Goal: Information Seeking & Learning: Learn about a topic

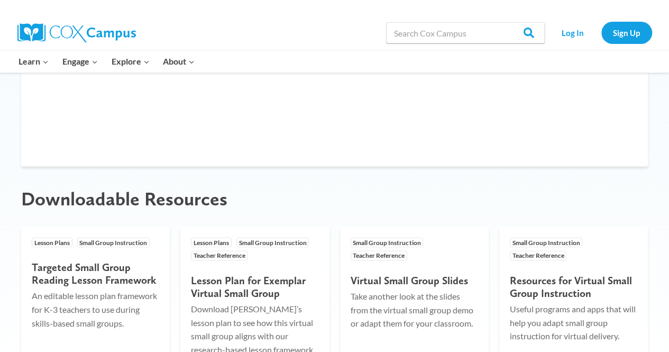
scroll to position [861, 0]
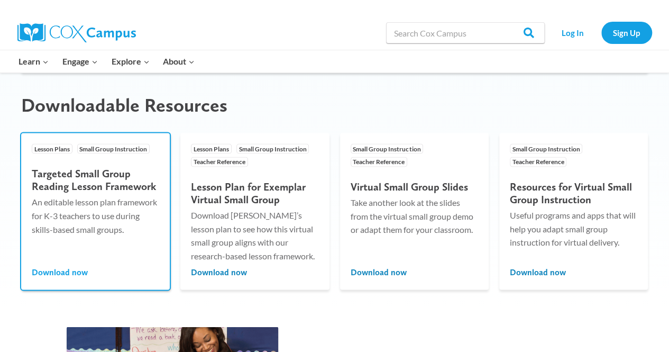
click at [75, 269] on span "Download now" at bounding box center [60, 272] width 56 height 12
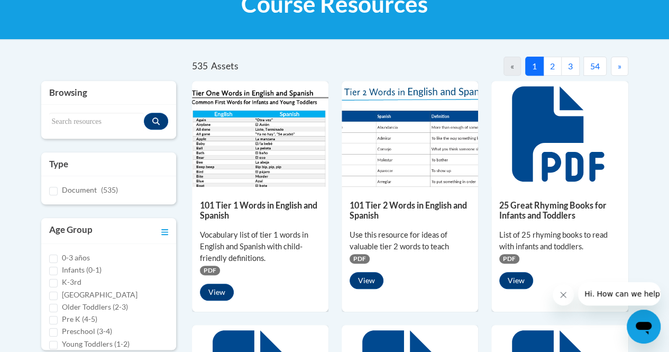
click at [552, 64] on button "2" at bounding box center [552, 66] width 19 height 19
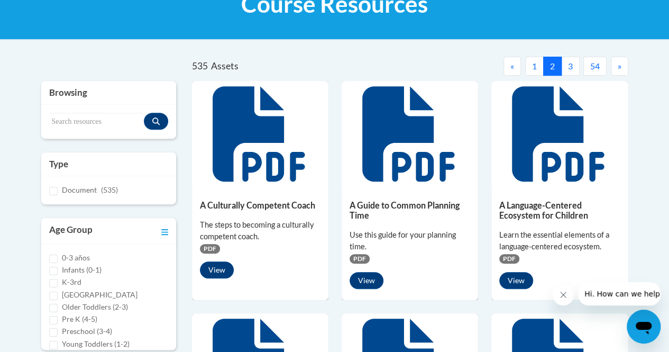
click at [569, 66] on button "3" at bounding box center [570, 66] width 19 height 19
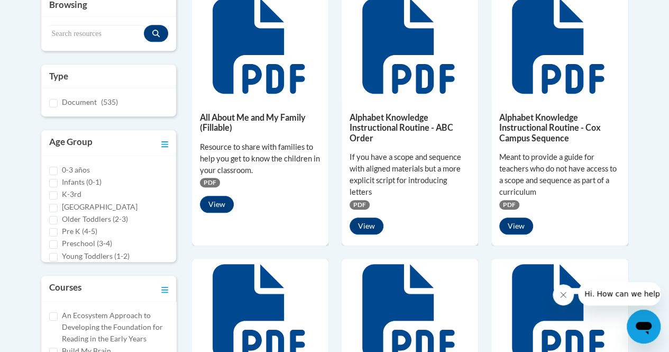
scroll to position [115, 0]
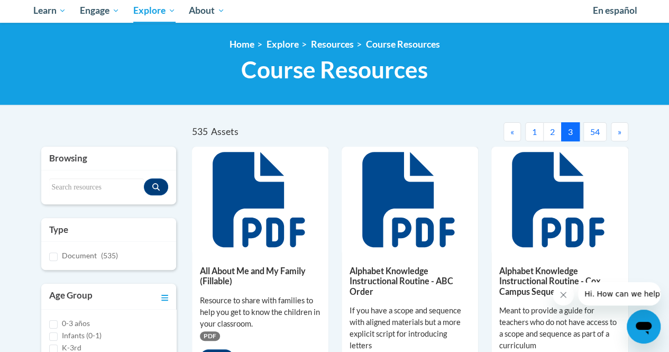
click at [597, 135] on button "54" at bounding box center [595, 131] width 23 height 19
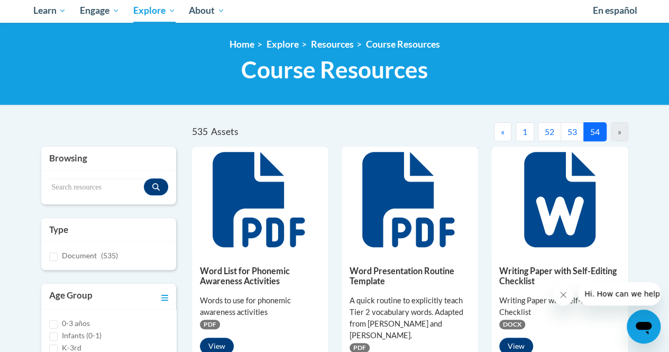
click at [519, 135] on button "1" at bounding box center [525, 131] width 19 height 19
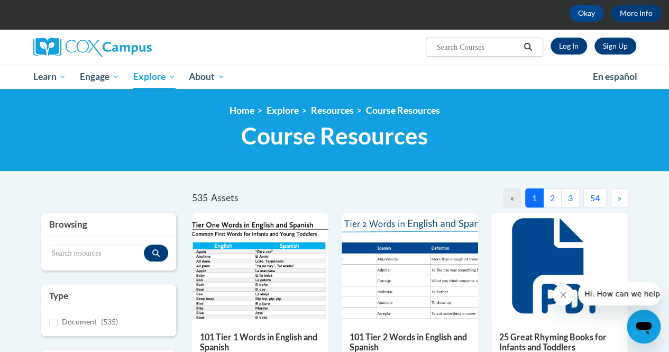
scroll to position [21, 0]
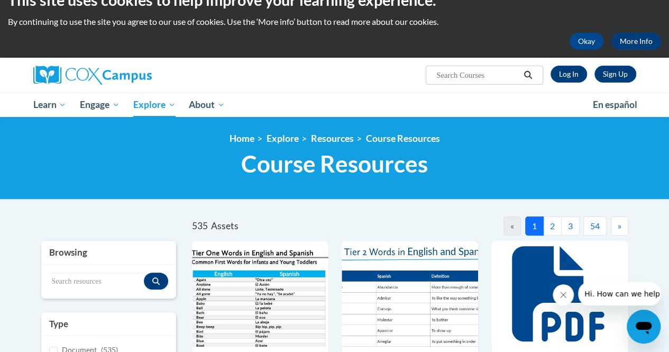
click at [475, 74] on input "Search..." at bounding box center [478, 75] width 85 height 13
type input "lesson plan"
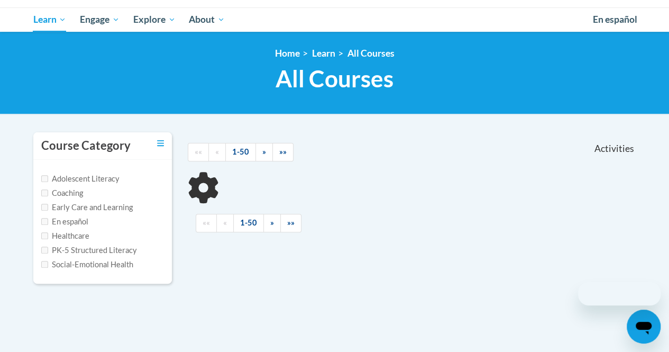
scroll to position [120, 0]
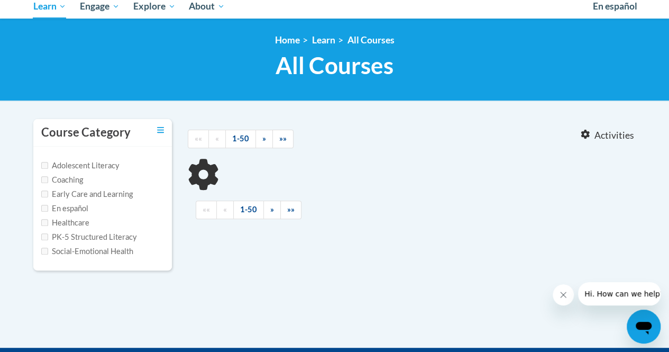
type input "lesson plan"
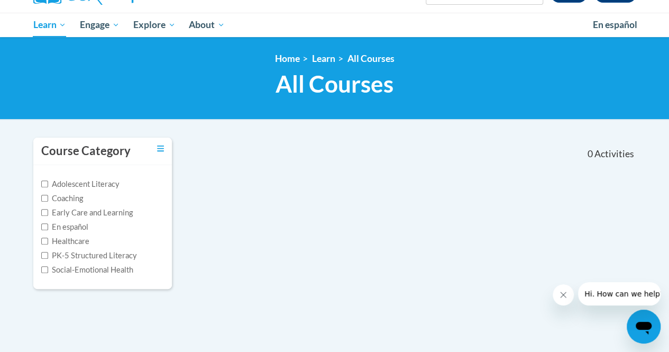
scroll to position [0, 0]
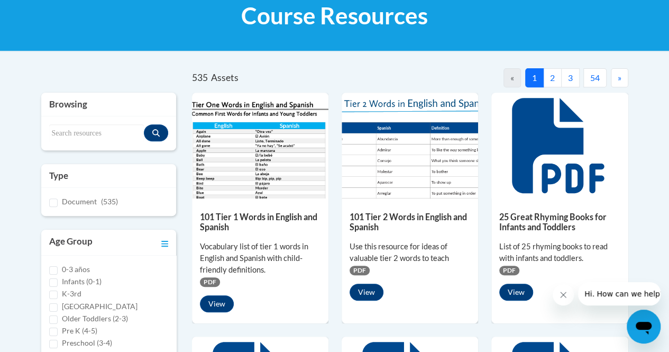
scroll to position [114, 0]
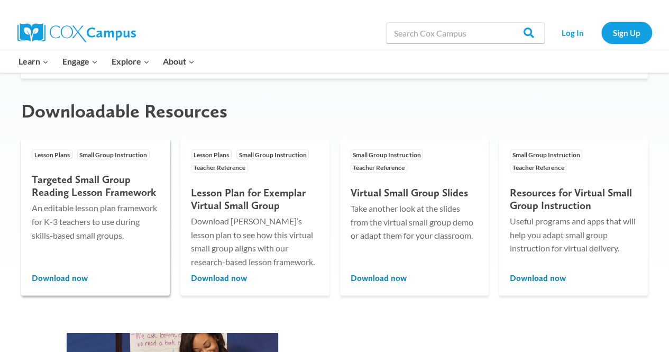
scroll to position [855, 0]
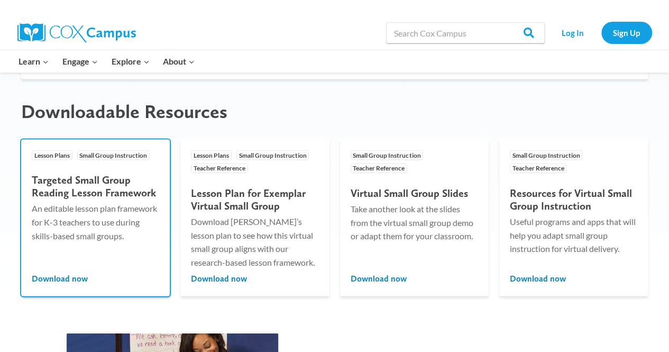
click at [99, 229] on p "An editable lesson plan framework for K-3 teachers to use during skills-based s…" at bounding box center [96, 221] width 128 height 41
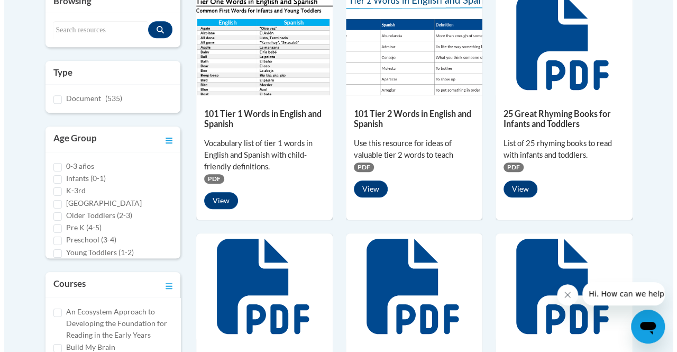
scroll to position [269, 0]
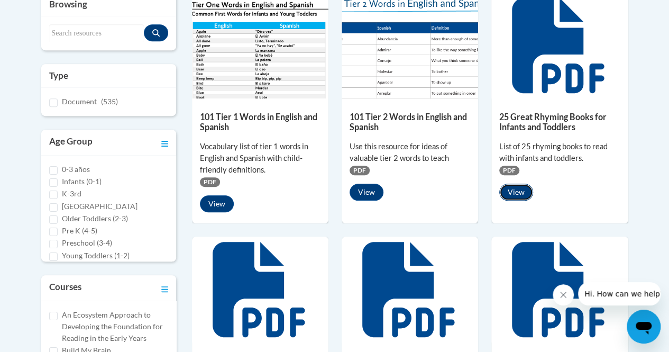
click at [515, 192] on button "View" at bounding box center [517, 192] width 34 height 17
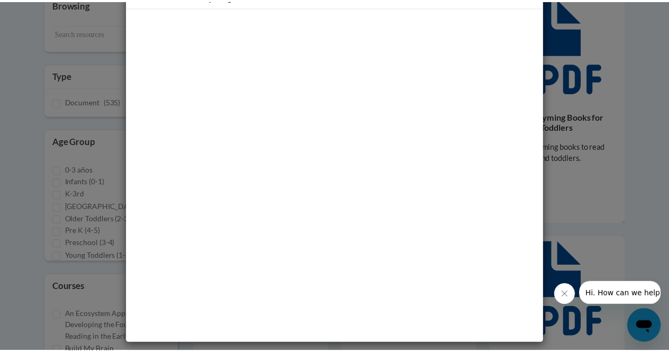
scroll to position [0, 0]
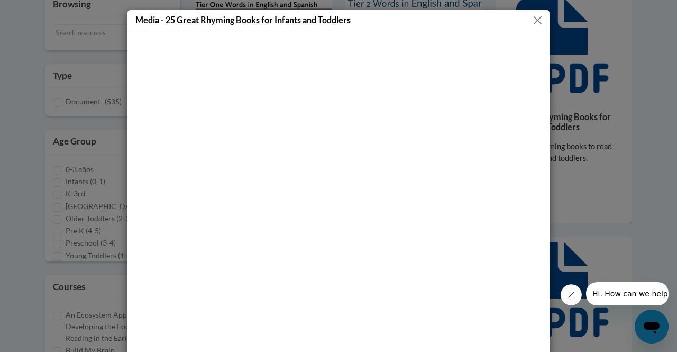
click at [532, 21] on button "Close" at bounding box center [537, 20] width 13 height 13
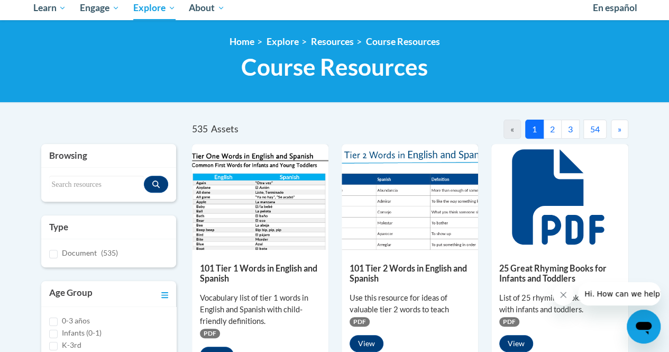
scroll to position [274, 0]
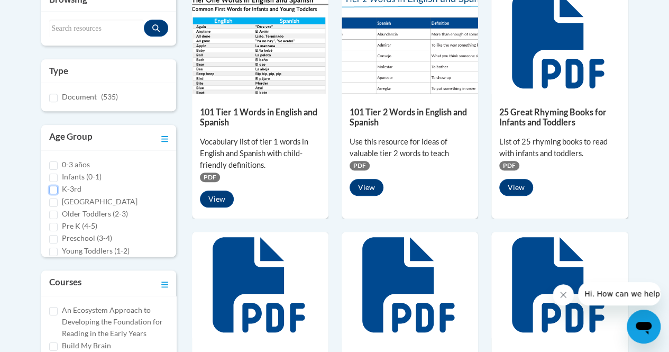
click at [52, 188] on input "K-3rd" at bounding box center [53, 190] width 8 height 8
checkbox input "true"
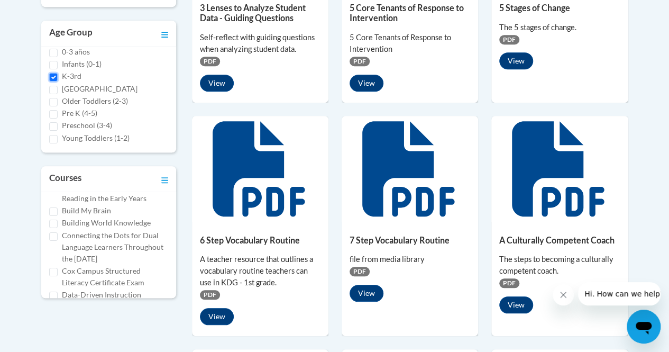
scroll to position [31, 0]
click at [53, 221] on input "Building World Knowledge" at bounding box center [53, 223] width 8 height 8
checkbox input "true"
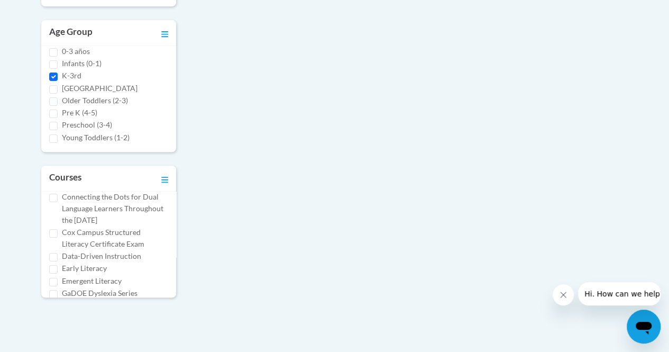
scroll to position [75, 0]
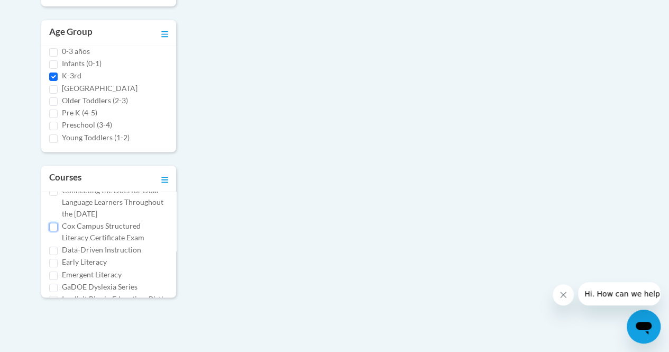
click at [52, 231] on input "Cox Campus Structured Literacy Certificate Exam" at bounding box center [53, 227] width 8 height 8
checkbox input "true"
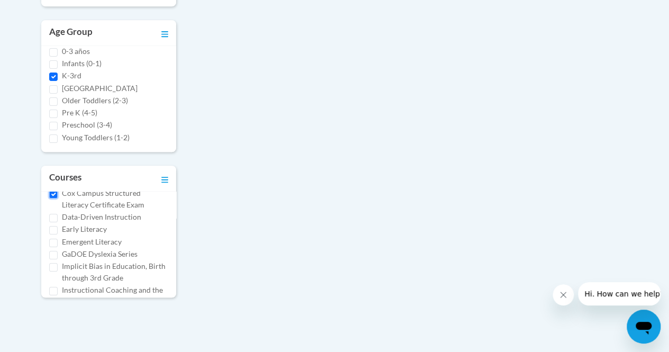
scroll to position [112, 0]
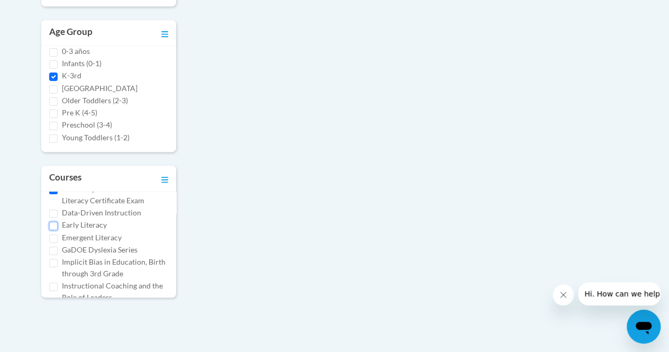
click at [54, 230] on input "Early Literacy" at bounding box center [53, 226] width 8 height 8
checkbox input "true"
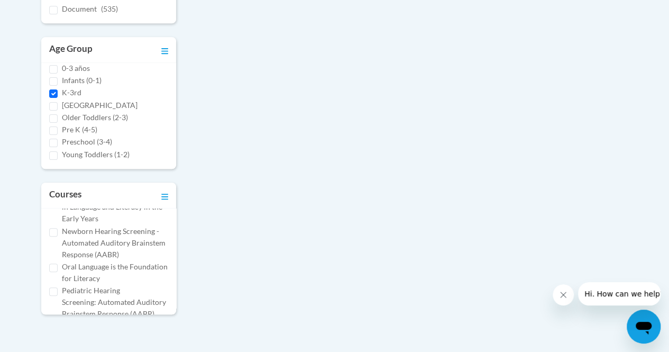
scroll to position [304, 0]
click at [56, 200] on input "Monitoring Children’s Progress in Language and Literacy in the Early Years" at bounding box center [53, 196] width 8 height 8
checkbox input "true"
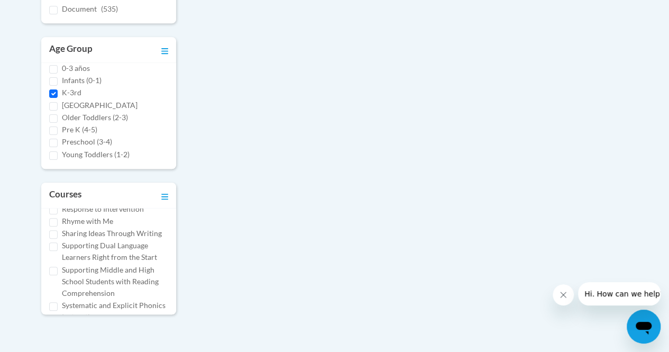
scroll to position [557, 0]
click at [52, 213] on input "Response to Intervention" at bounding box center [53, 208] width 8 height 8
checkbox input "true"
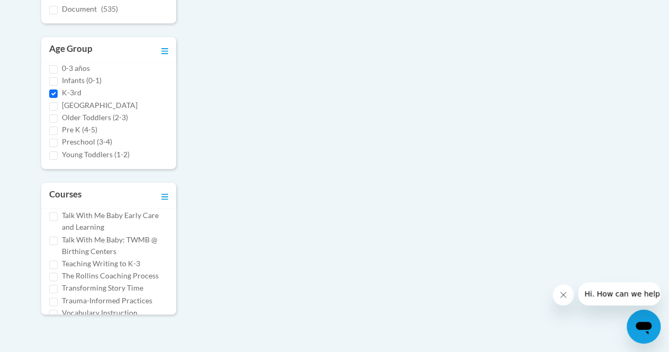
scroll to position [682, 0]
click at [56, 184] on input "Systematic and Explicit Phonics Instruction" at bounding box center [53, 180] width 8 height 8
checkbox input "true"
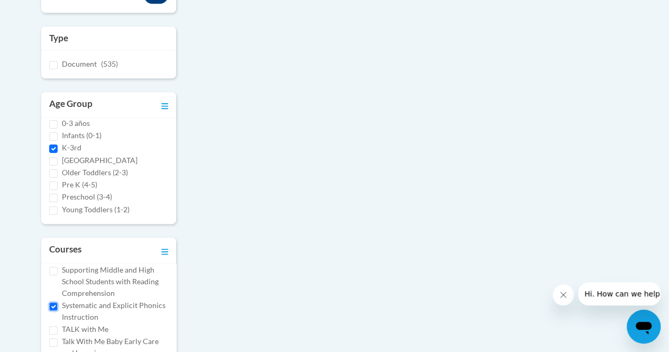
scroll to position [614, 0]
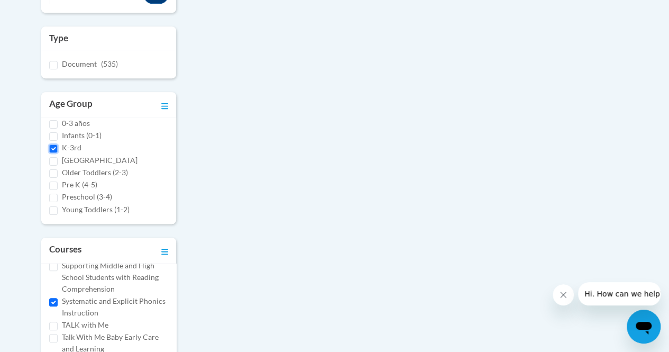
click at [53, 149] on input "K-3rd" at bounding box center [53, 148] width 8 height 8
checkbox input "false"
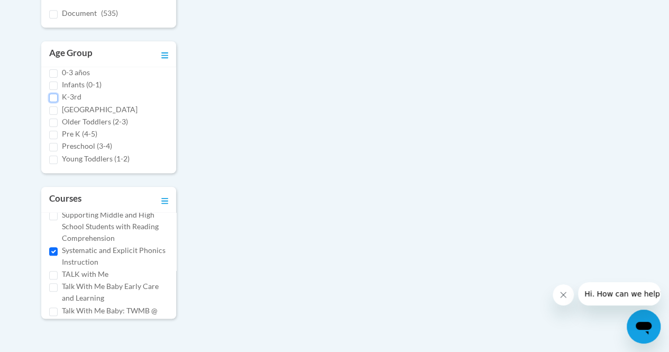
scroll to position [435, 0]
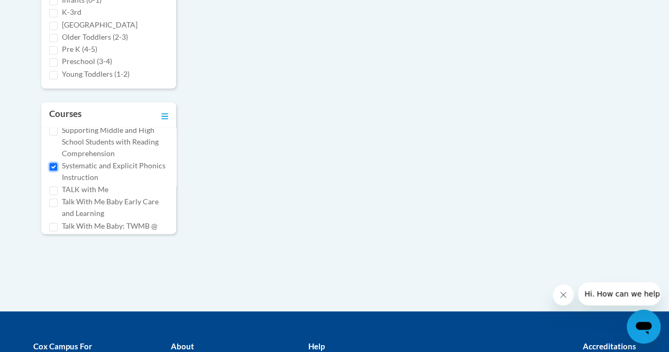
click at [52, 171] on input "Systematic and Explicit Phonics Instruction" at bounding box center [53, 166] width 8 height 8
checkbox input "true"
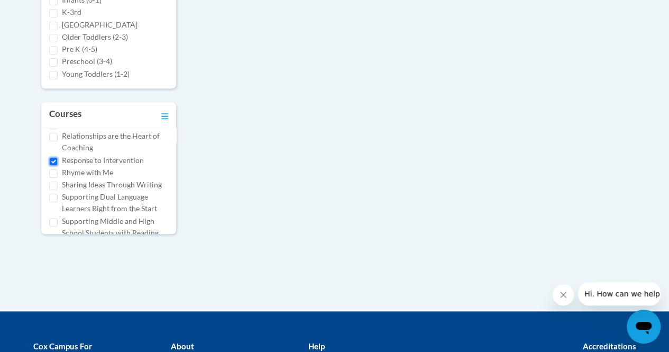
click at [51, 166] on input "Response to Intervention" at bounding box center [53, 161] width 8 height 8
checkbox input "false"
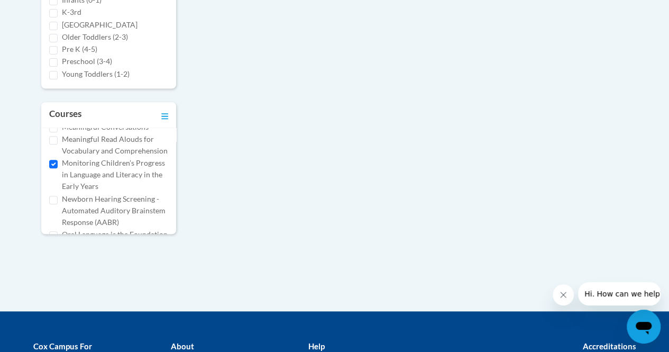
click at [51, 192] on div "Monitoring Children’s Progress in Language and Literacy in the Early Years" at bounding box center [108, 174] width 119 height 35
click at [53, 169] on input "Monitoring Children’s Progress in Language and Literacy in the Early Years" at bounding box center [53, 164] width 8 height 8
checkbox input "false"
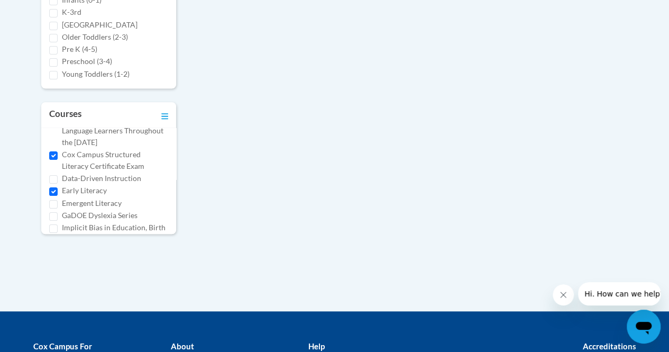
scroll to position [81, 0]
click at [53, 197] on input "Early Literacy" at bounding box center [53, 193] width 8 height 8
checkbox input "false"
click at [55, 161] on input "Cox Campus Structured Literacy Certificate Exam" at bounding box center [53, 157] width 8 height 8
checkbox input "false"
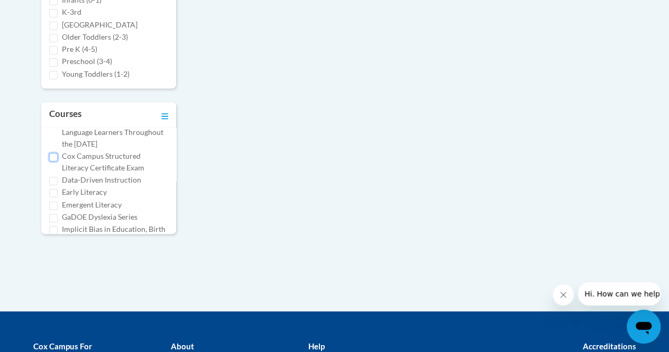
scroll to position [0, 0]
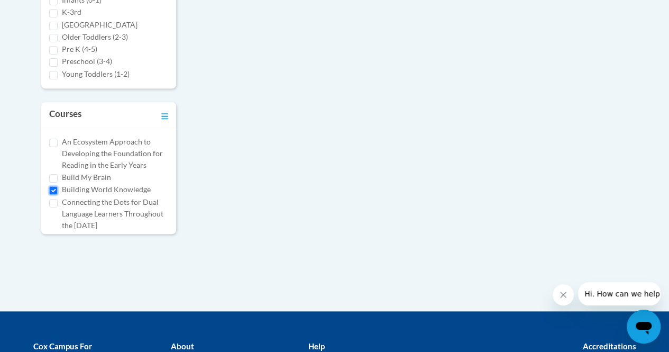
click at [51, 187] on input "Building World Knowledge" at bounding box center [53, 190] width 8 height 8
checkbox input "false"
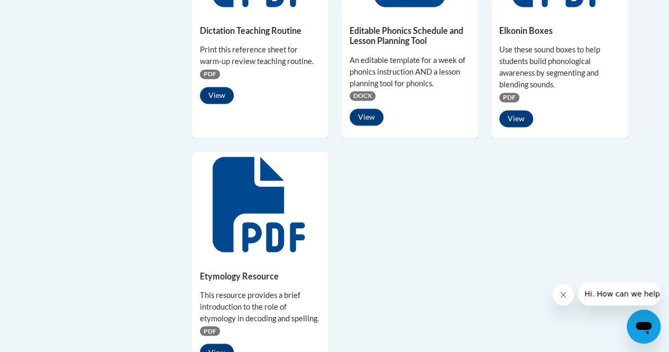
scroll to position [845, 0]
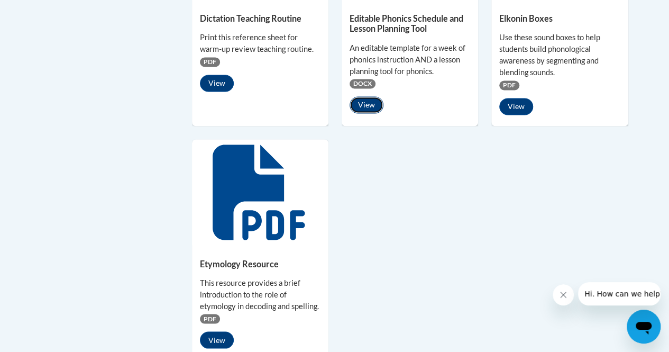
click at [377, 103] on button "View" at bounding box center [367, 104] width 34 height 17
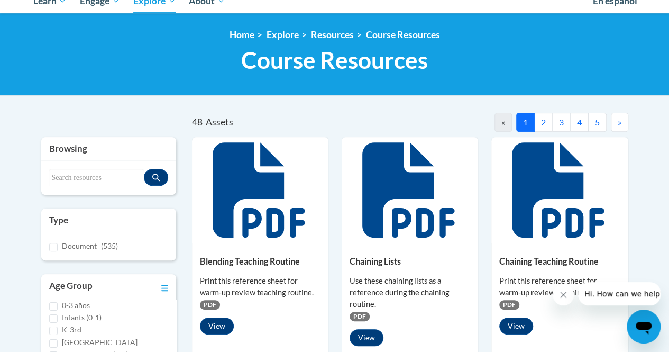
scroll to position [0, 0]
